Goal: Entertainment & Leisure: Consume media (video, audio)

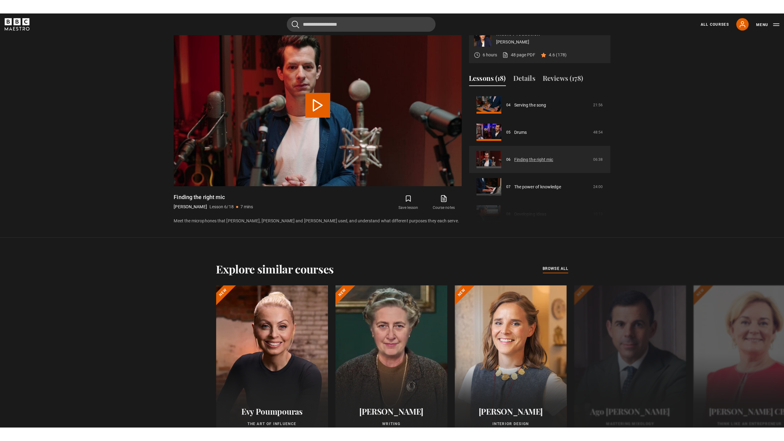
scroll to position [111, 0]
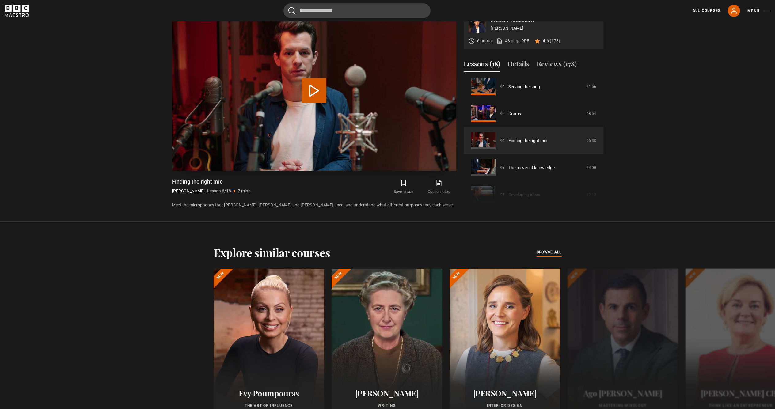
click at [323, 96] on button "Play Lesson Finding the right mic" at bounding box center [314, 90] width 25 height 25
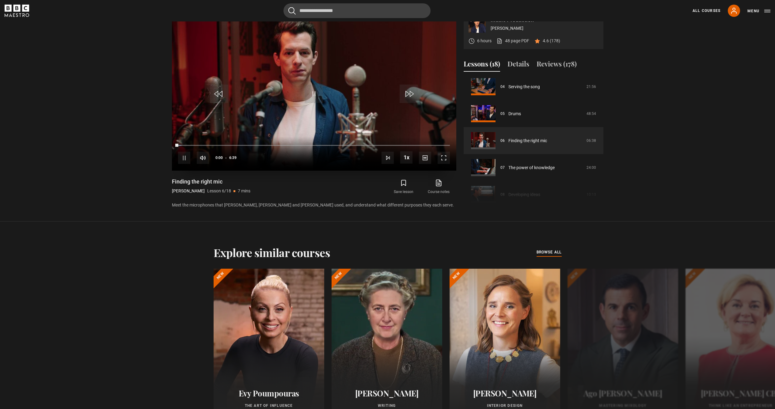
click at [446, 157] on span "Video Player" at bounding box center [443, 158] width 12 height 12
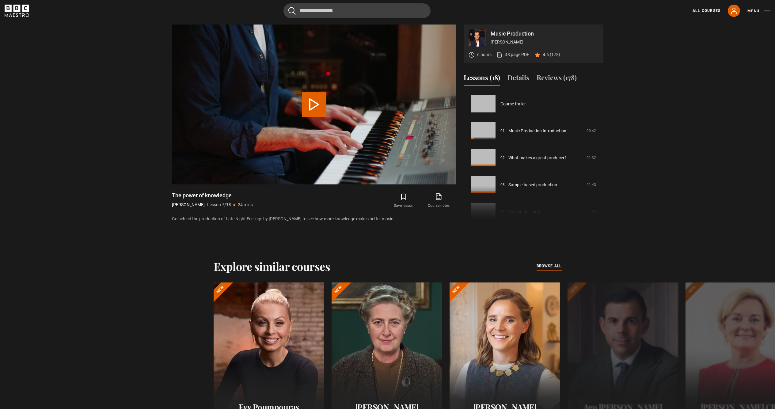
scroll to position [162, 0]
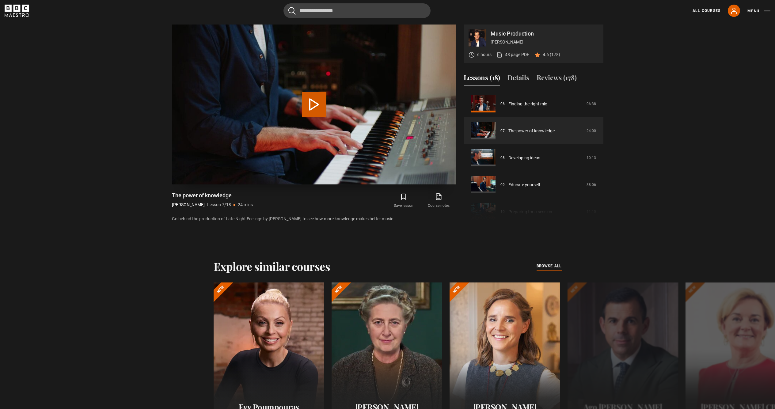
click at [434, 164] on video "Video Player" at bounding box center [314, 105] width 284 height 160
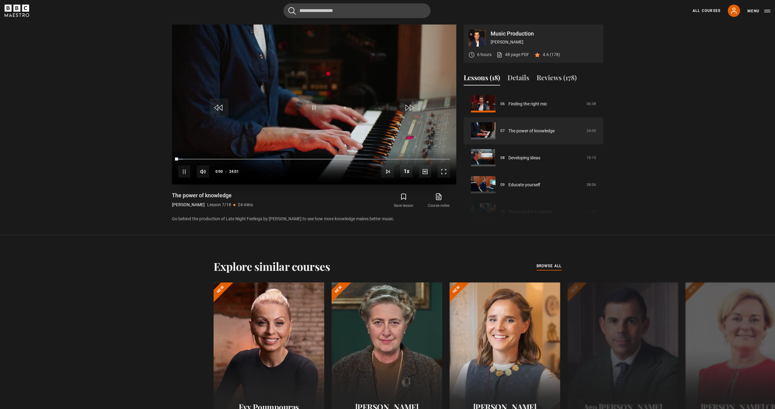
click at [442, 169] on span "Video Player" at bounding box center [443, 171] width 12 height 12
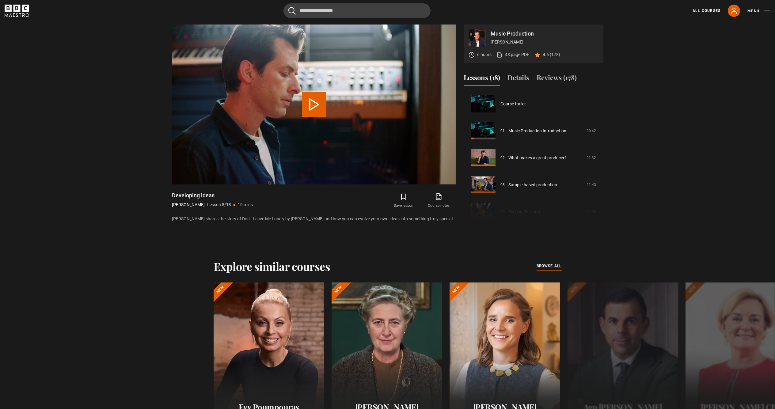
scroll to position [189, 0]
